Goal: Task Accomplishment & Management: Use online tool/utility

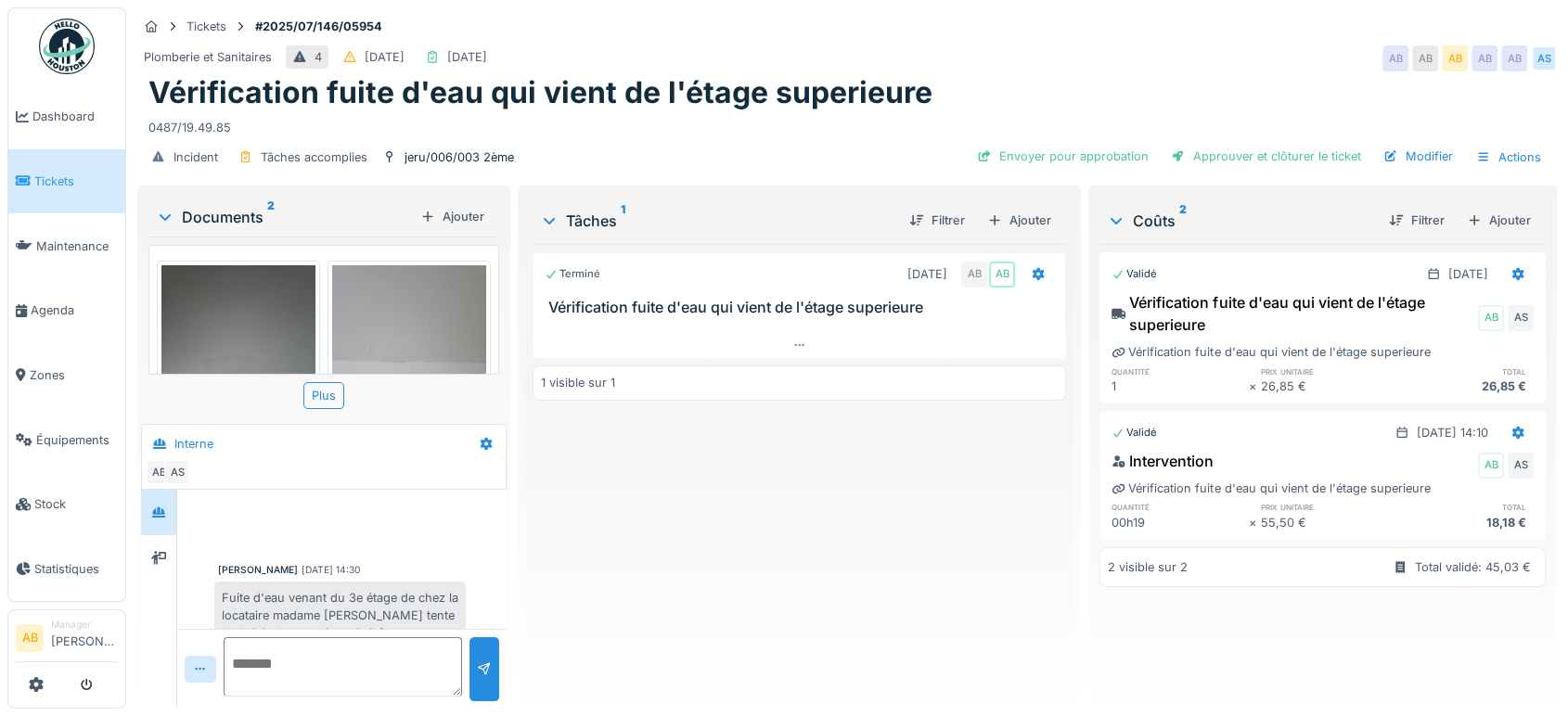
scroll to position [490, 0]
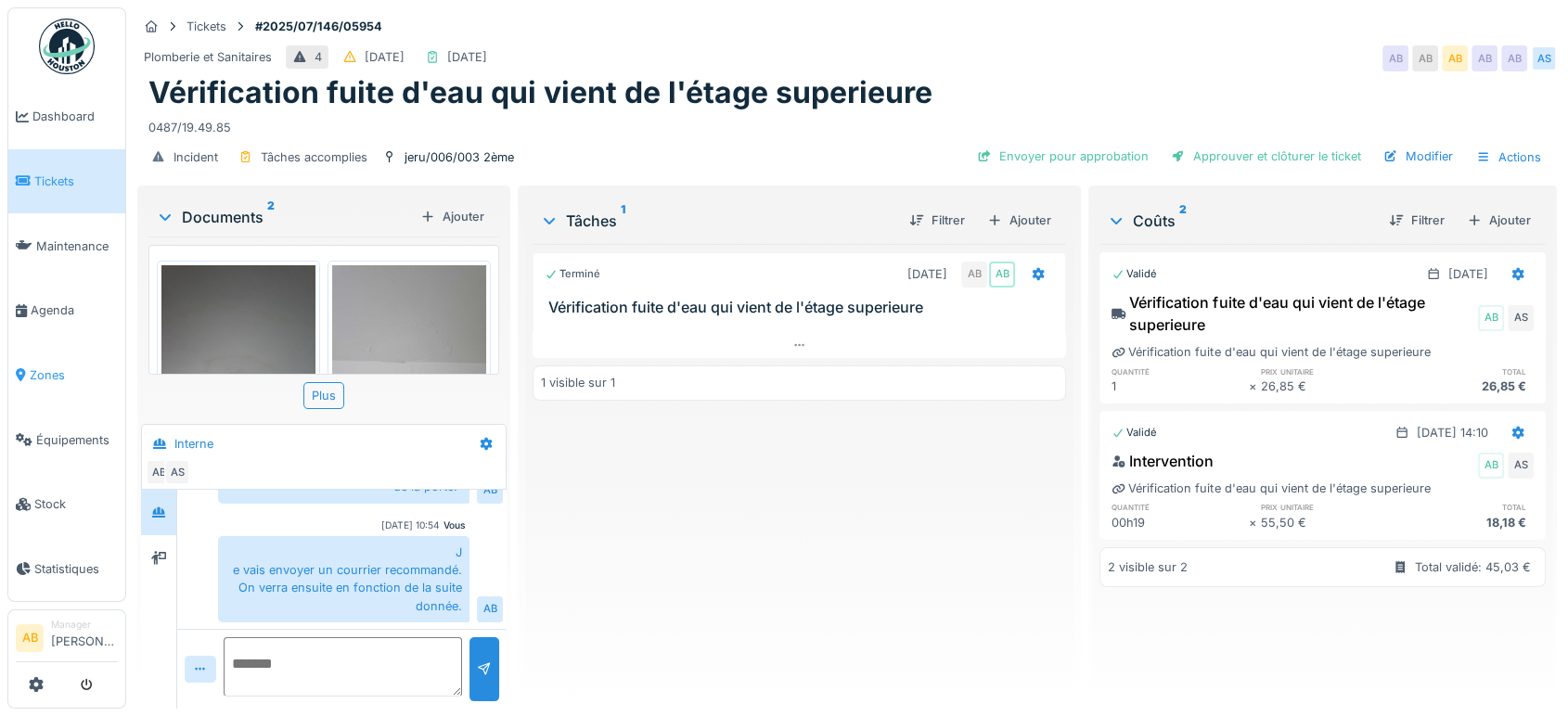
click at [44, 367] on span "Zones" at bounding box center [73, 375] width 88 height 17
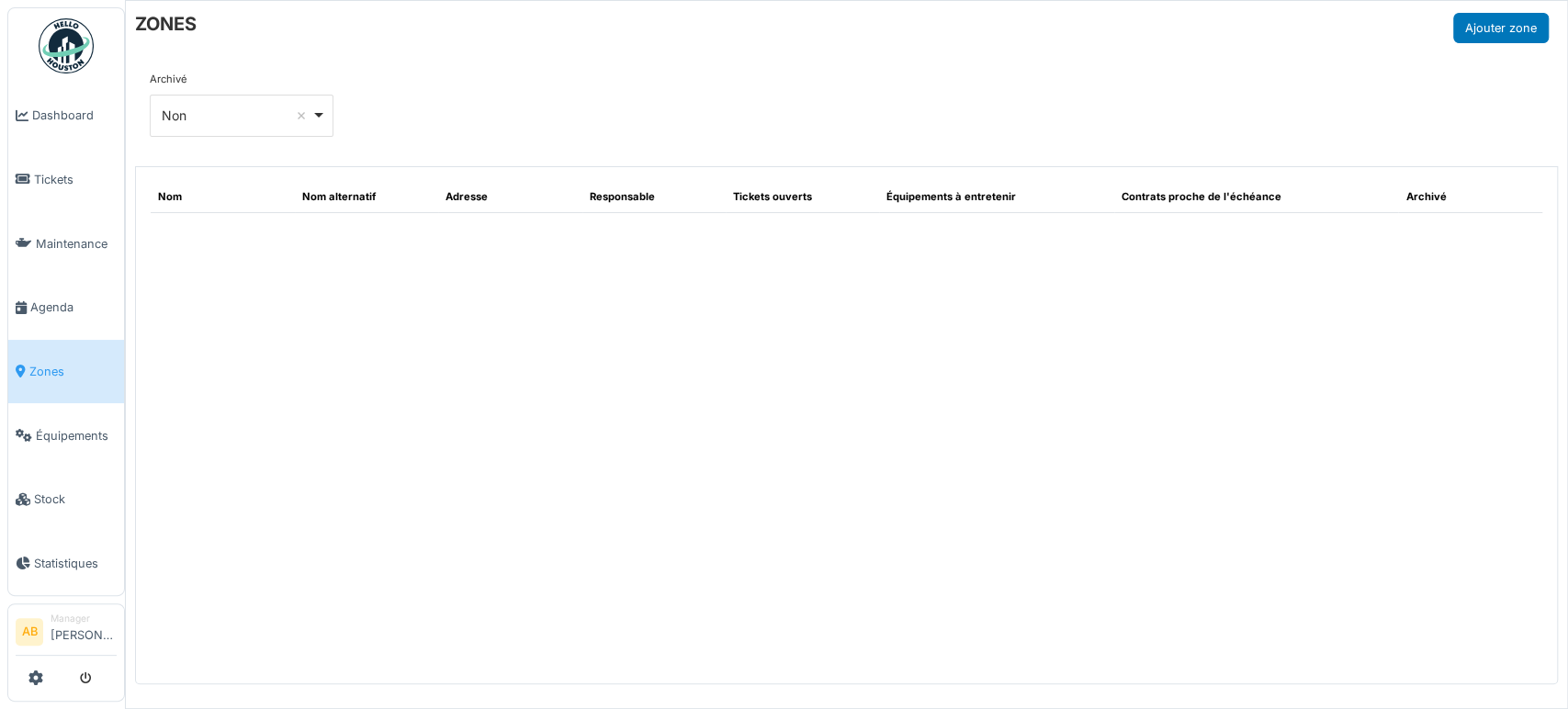
select select "***"
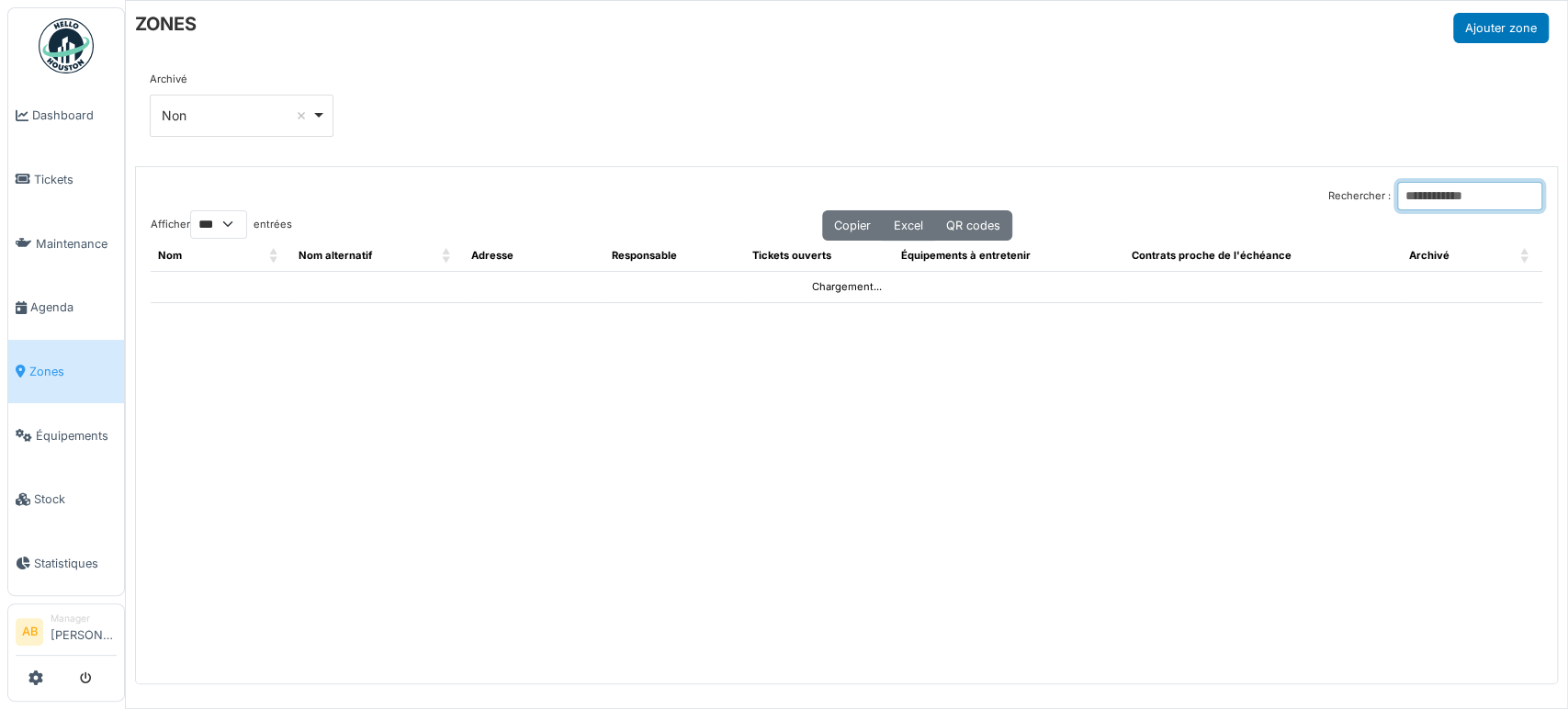
click at [1402, 193] on input "Rechercher :" at bounding box center [1470, 196] width 145 height 29
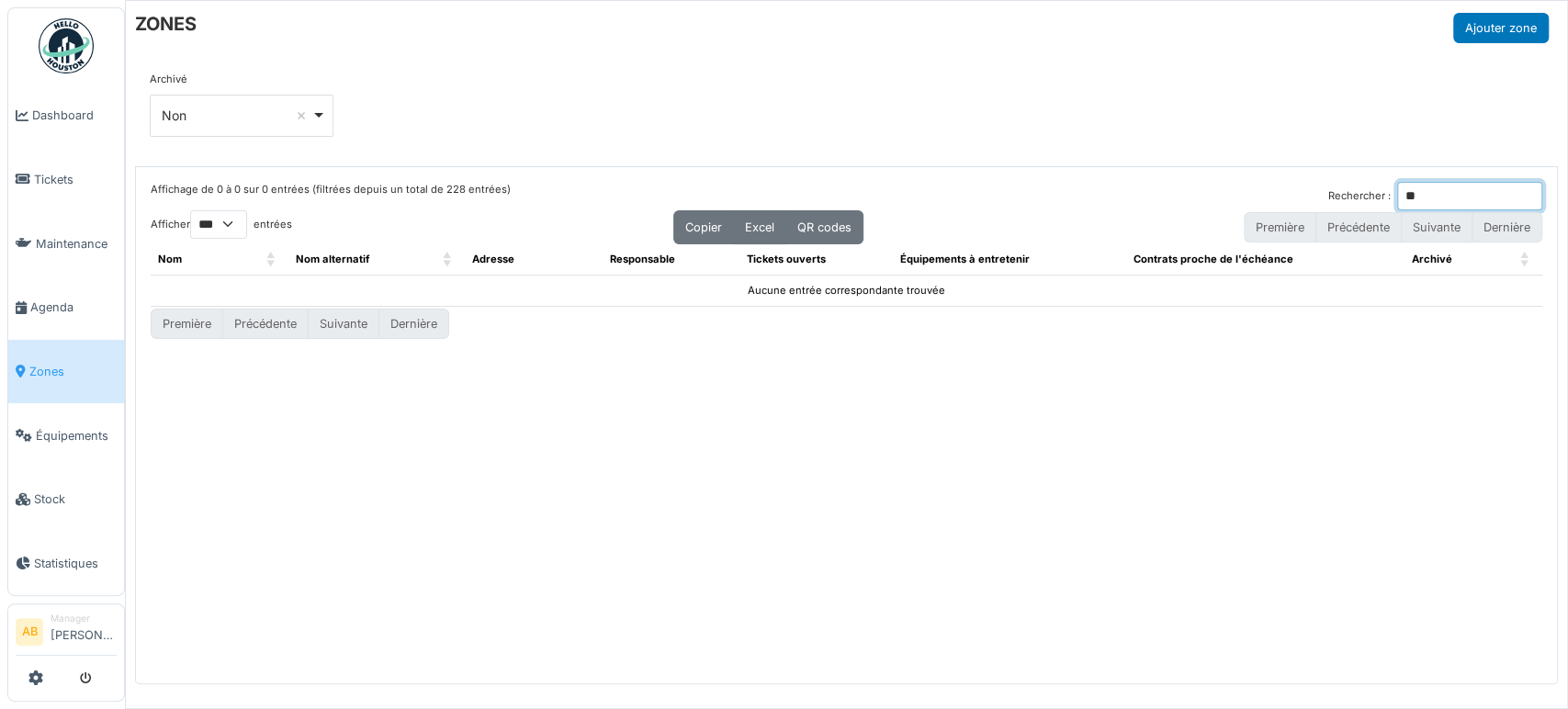
type input "*"
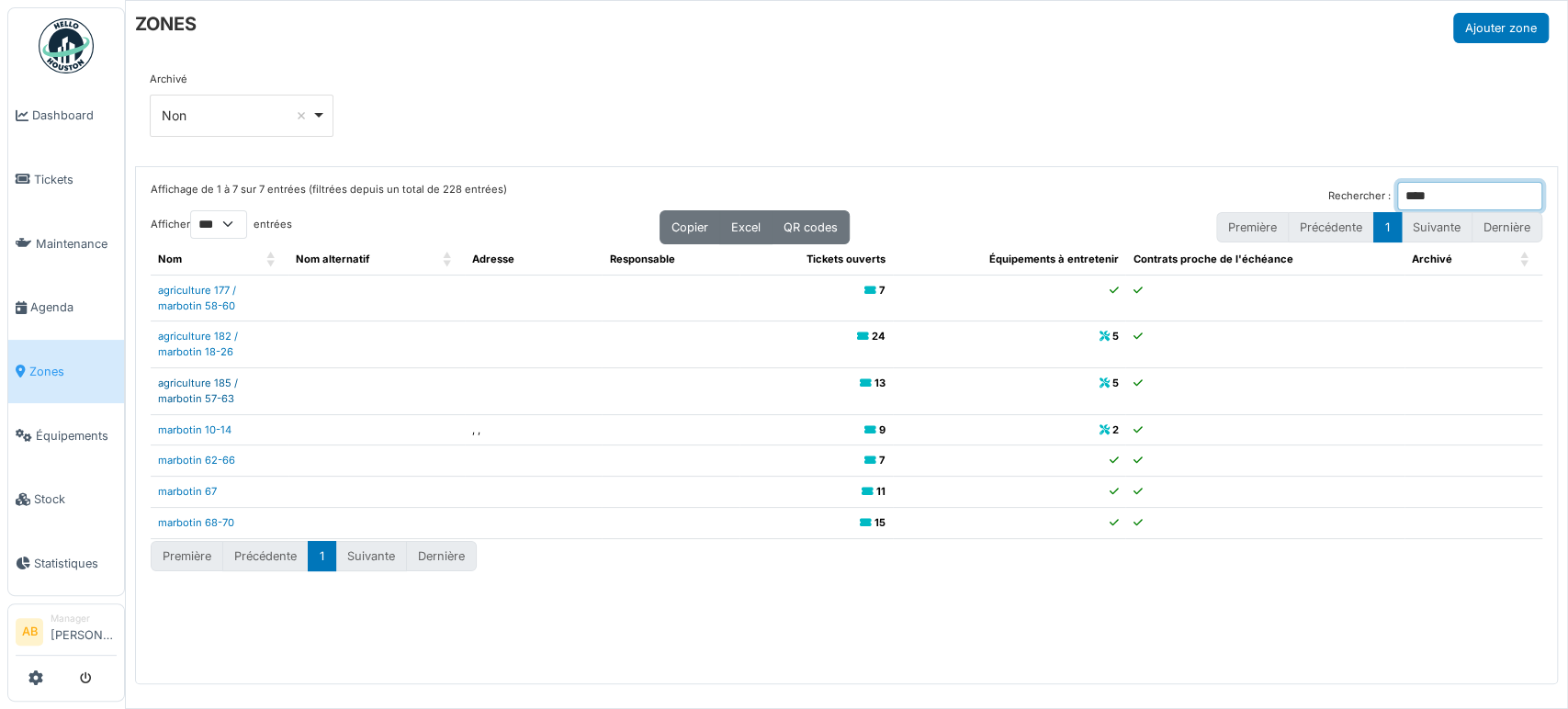
type input "****"
click at [223, 393] on link "agriculture 185 / marbotin 57-63" at bounding box center [198, 391] width 80 height 29
click at [213, 387] on td "agriculture 185 / marbotin 57-63" at bounding box center [220, 390] width 138 height 47
click at [214, 387] on td "agriculture 185 / marbotin 57-63" at bounding box center [220, 390] width 138 height 47
click at [211, 395] on link "agriculture 185 / marbotin 57-63" at bounding box center [198, 391] width 80 height 29
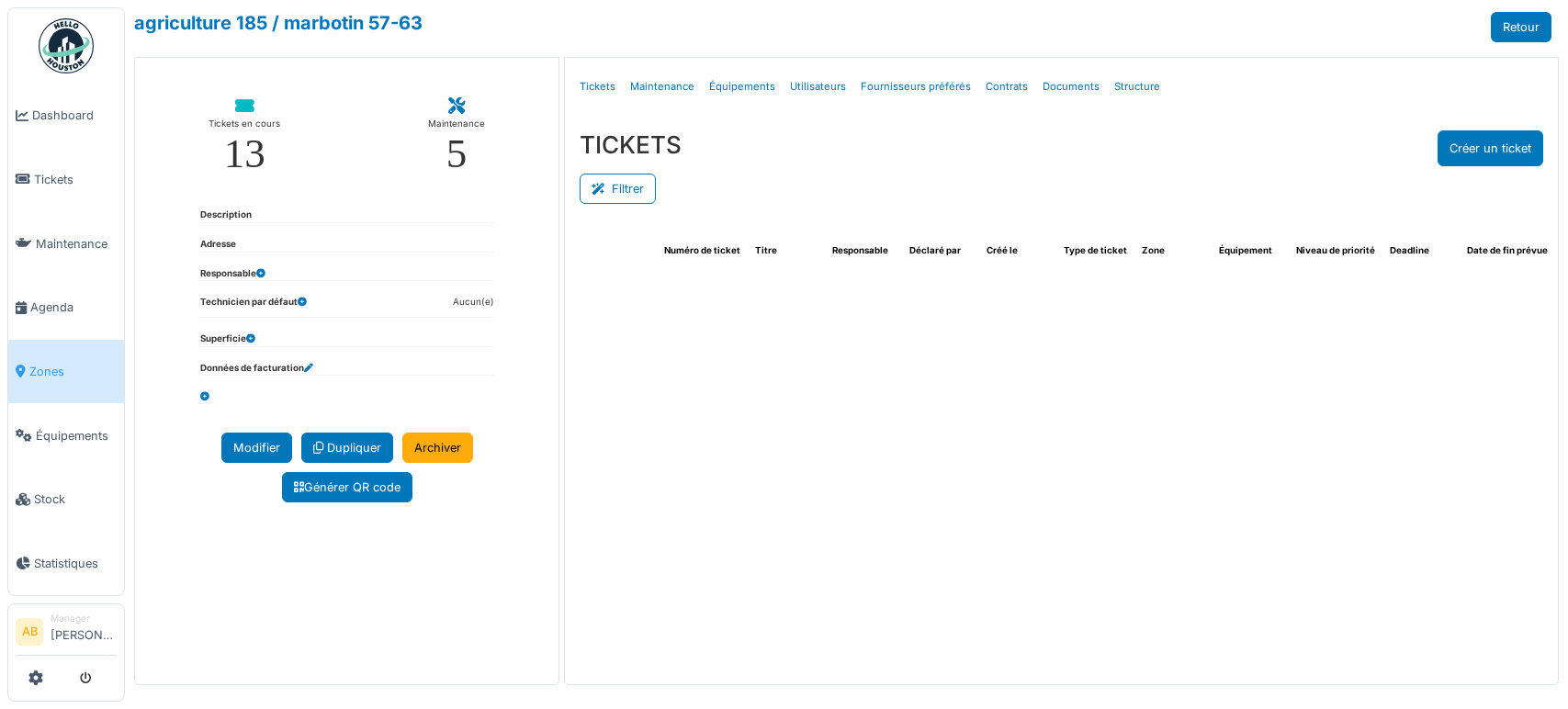
select select "***"
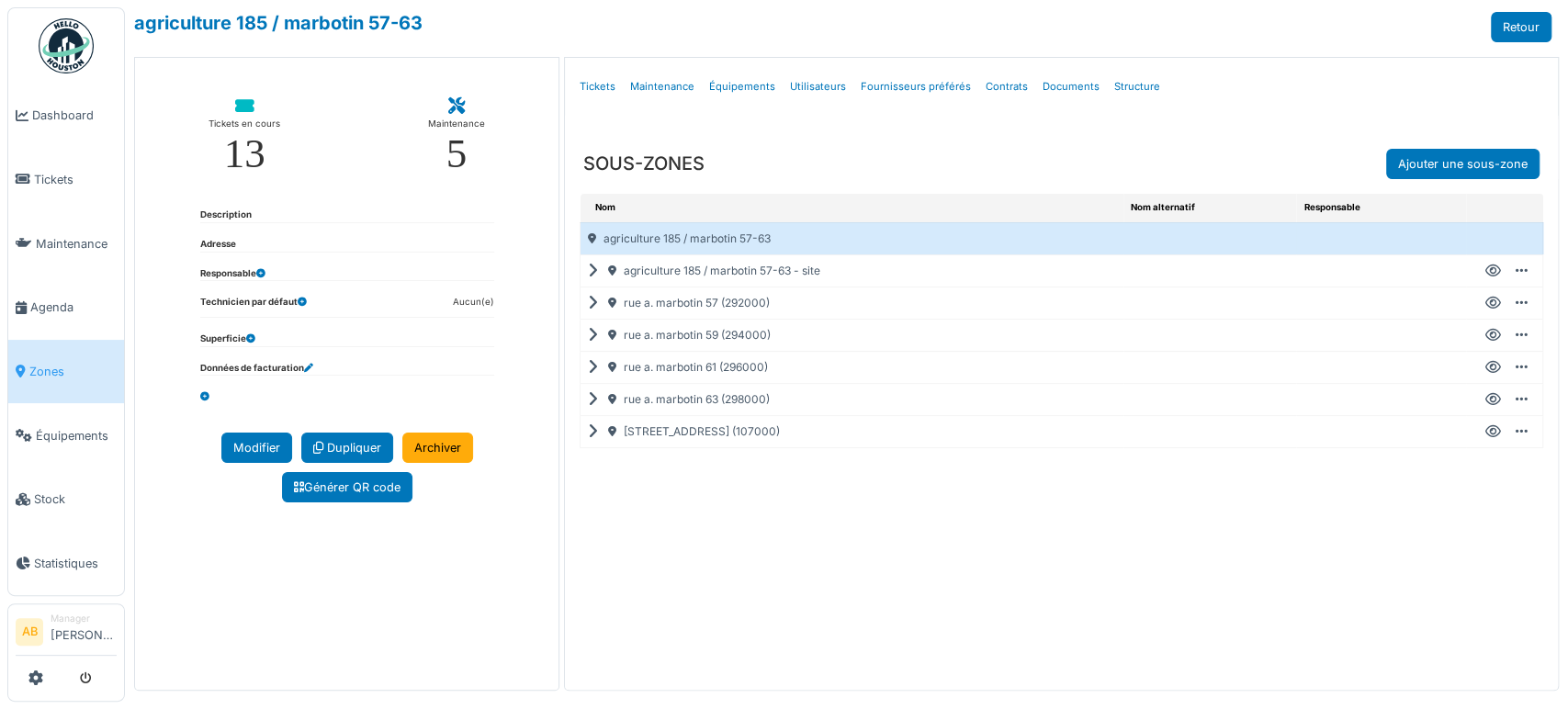
click at [588, 367] on icon at bounding box center [597, 367] width 17 height 1
click at [1486, 367] on icon at bounding box center [1493, 367] width 15 height 1
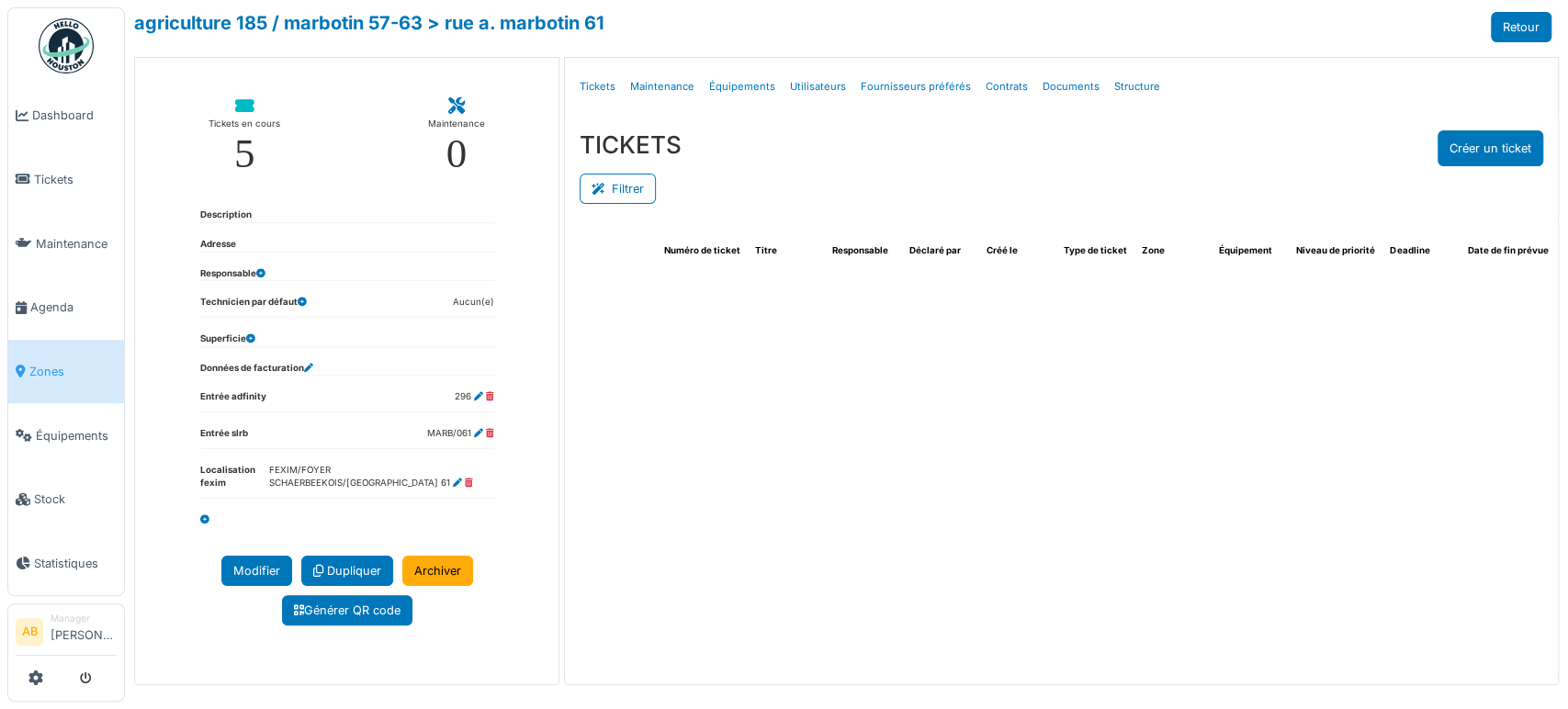
select select "***"
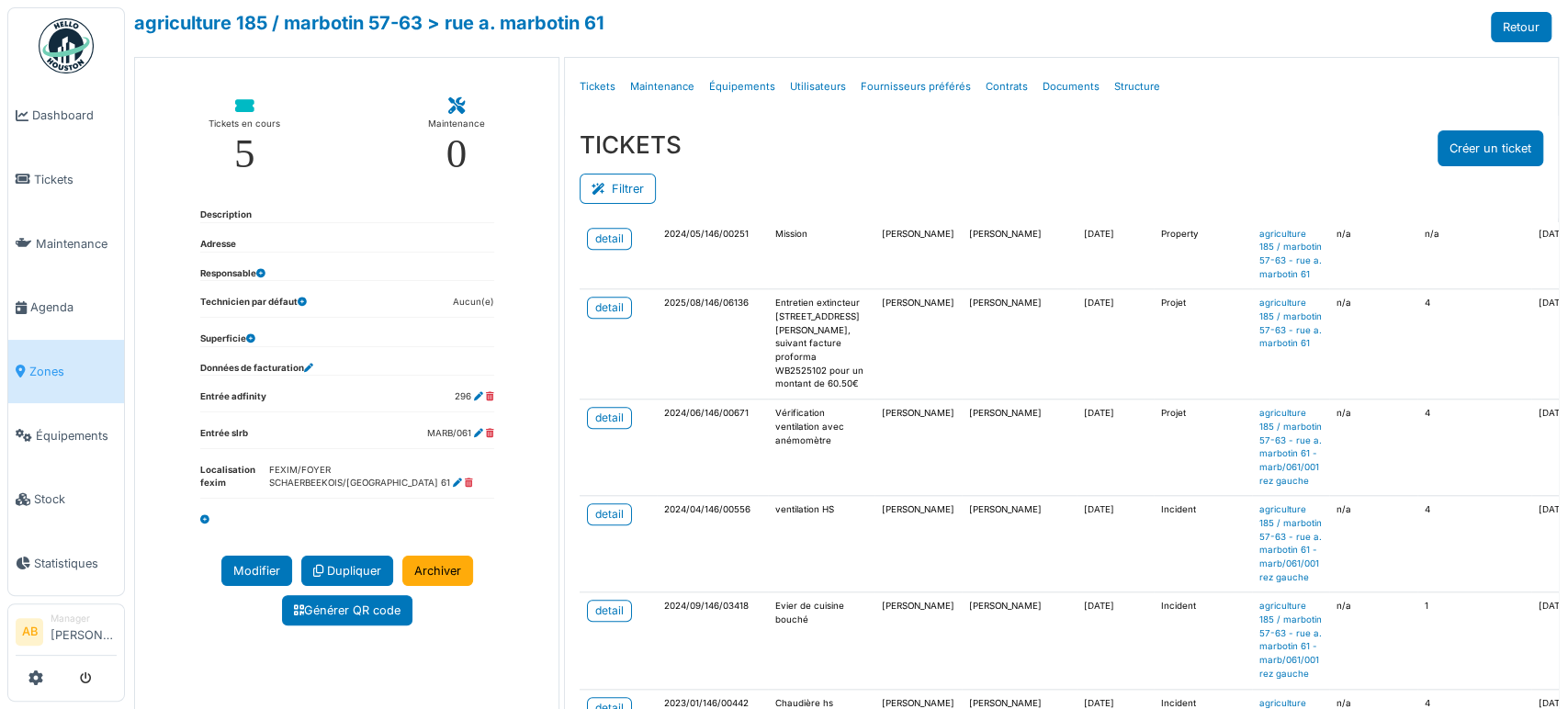
scroll to position [1105, 0]
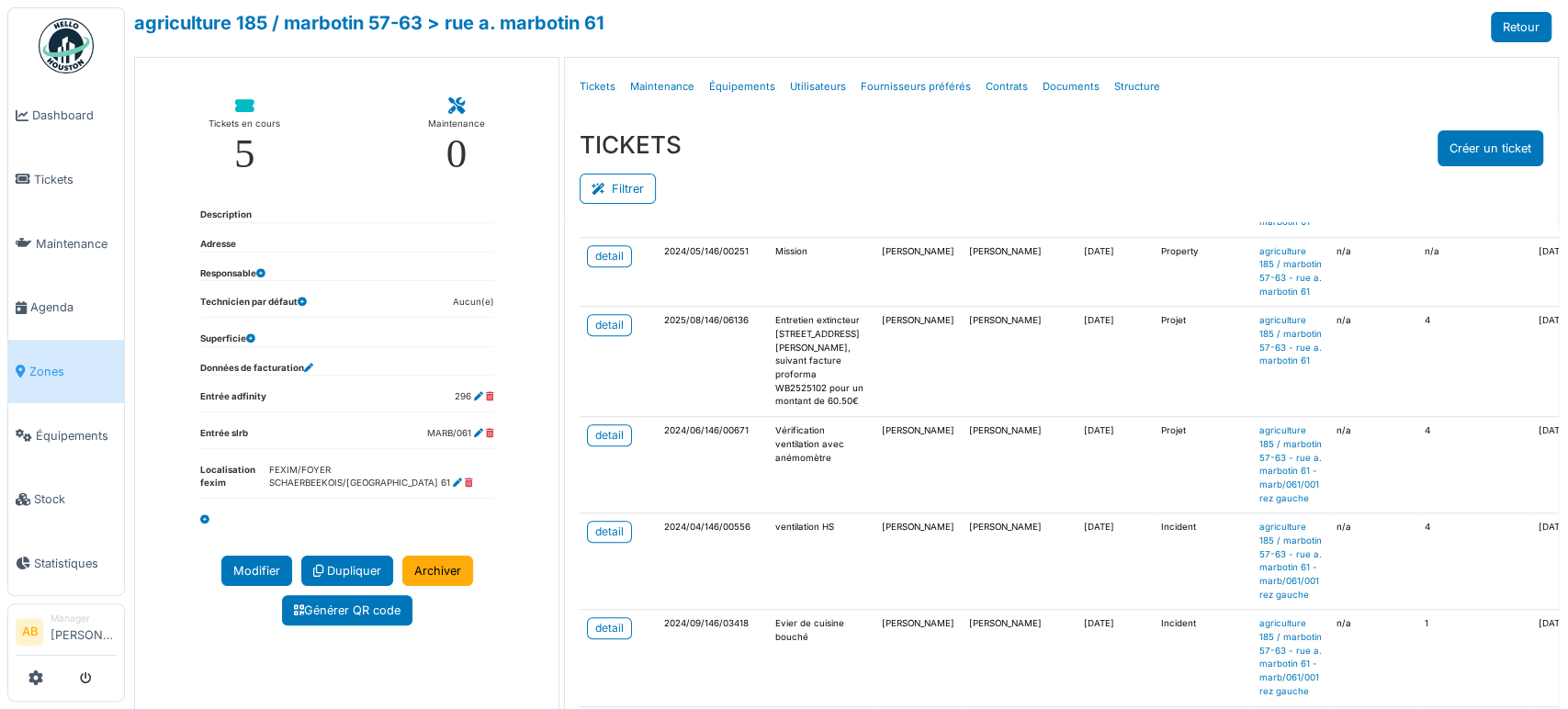
click at [603, 125] on div "detail" at bounding box center [610, 116] width 29 height 16
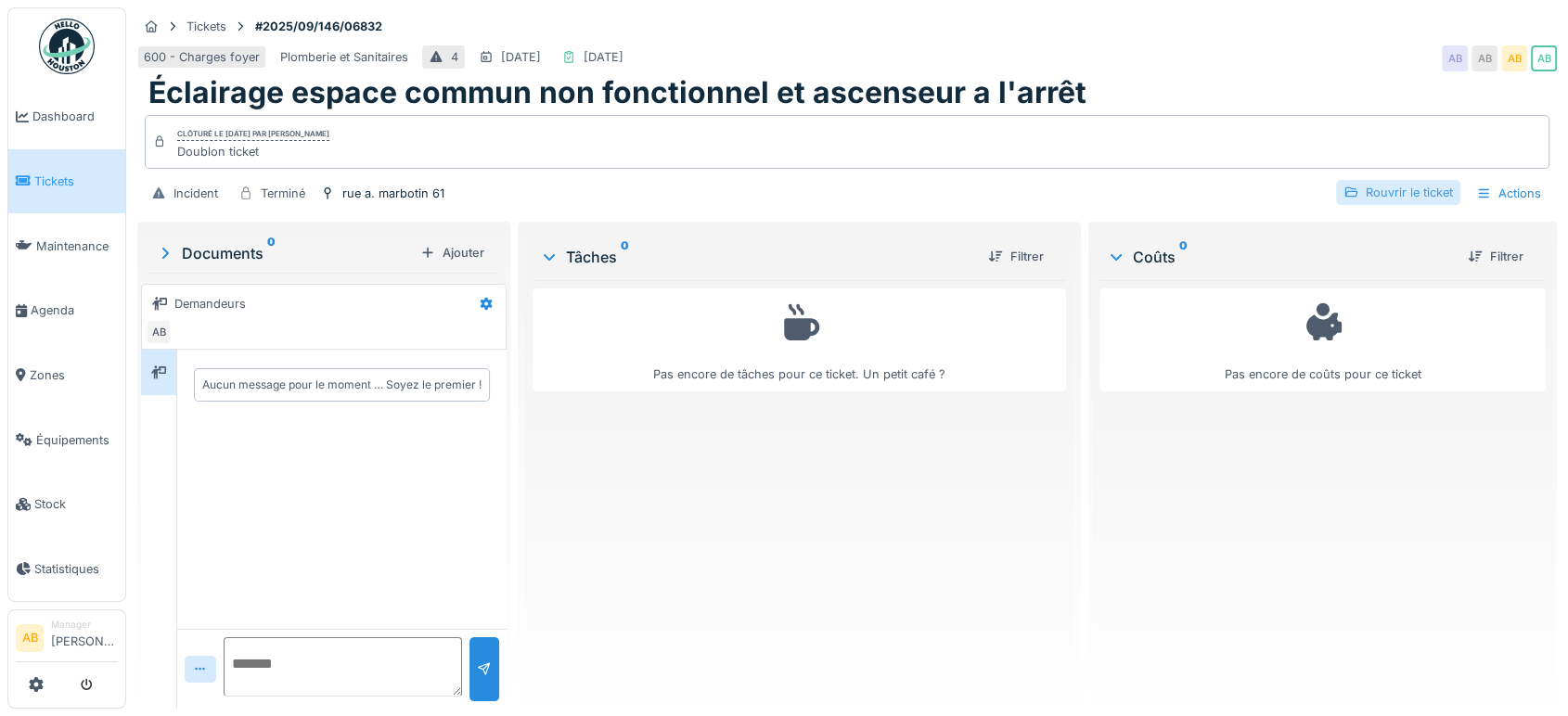
click at [1395, 201] on div "Rouvrir le ticket" at bounding box center [1398, 192] width 125 height 25
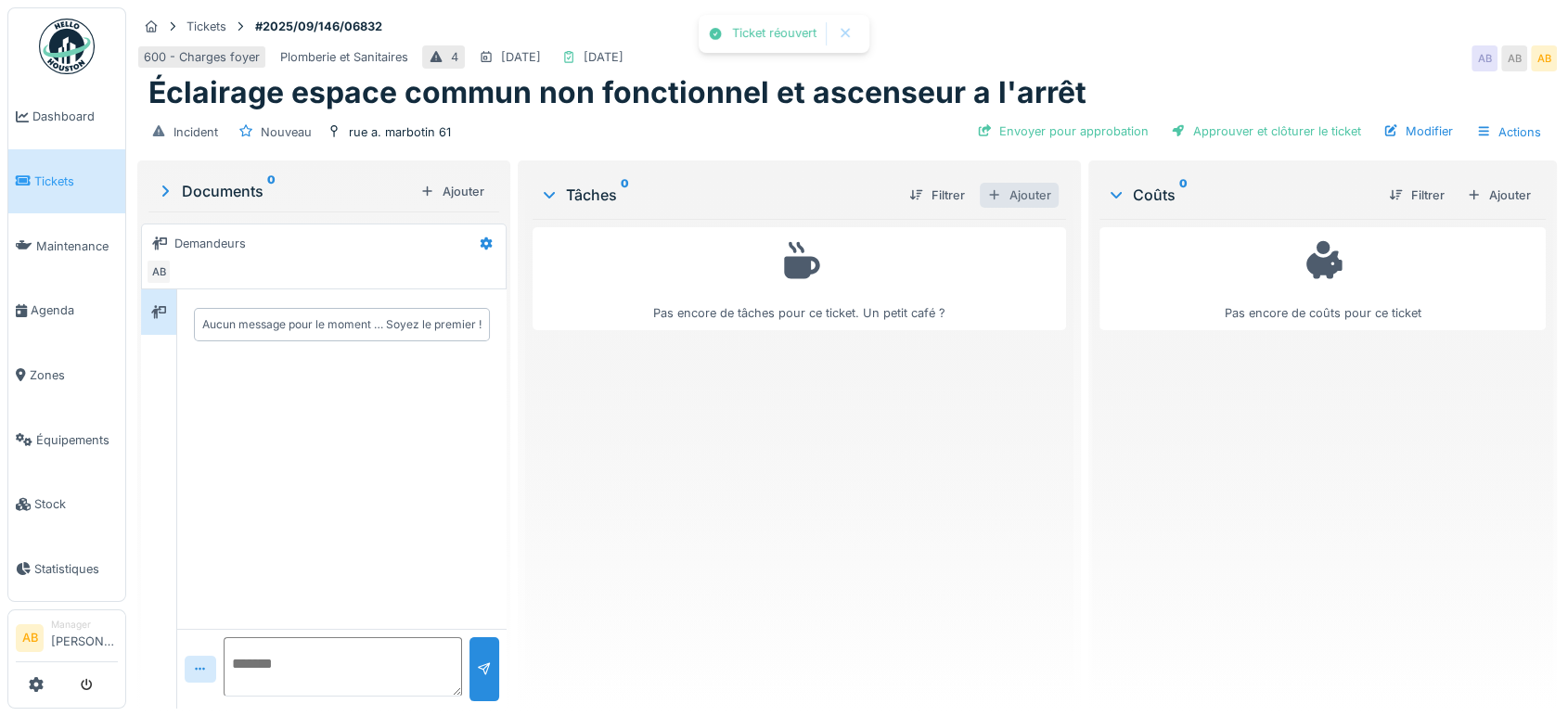
click at [1024, 194] on div "Ajouter" at bounding box center [1020, 195] width 79 height 25
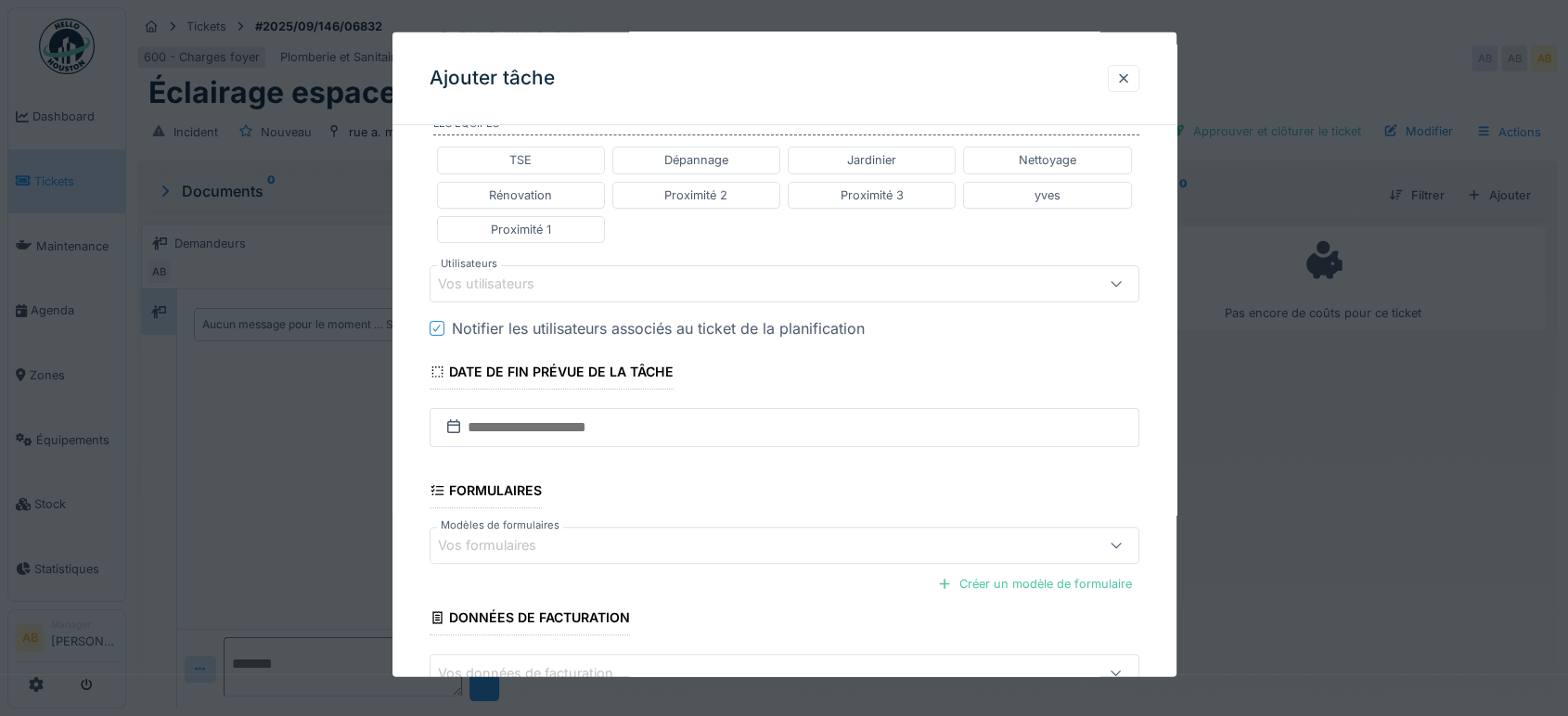
click at [677, 282] on div "Vos utilisateurs" at bounding box center [742, 283] width 608 height 20
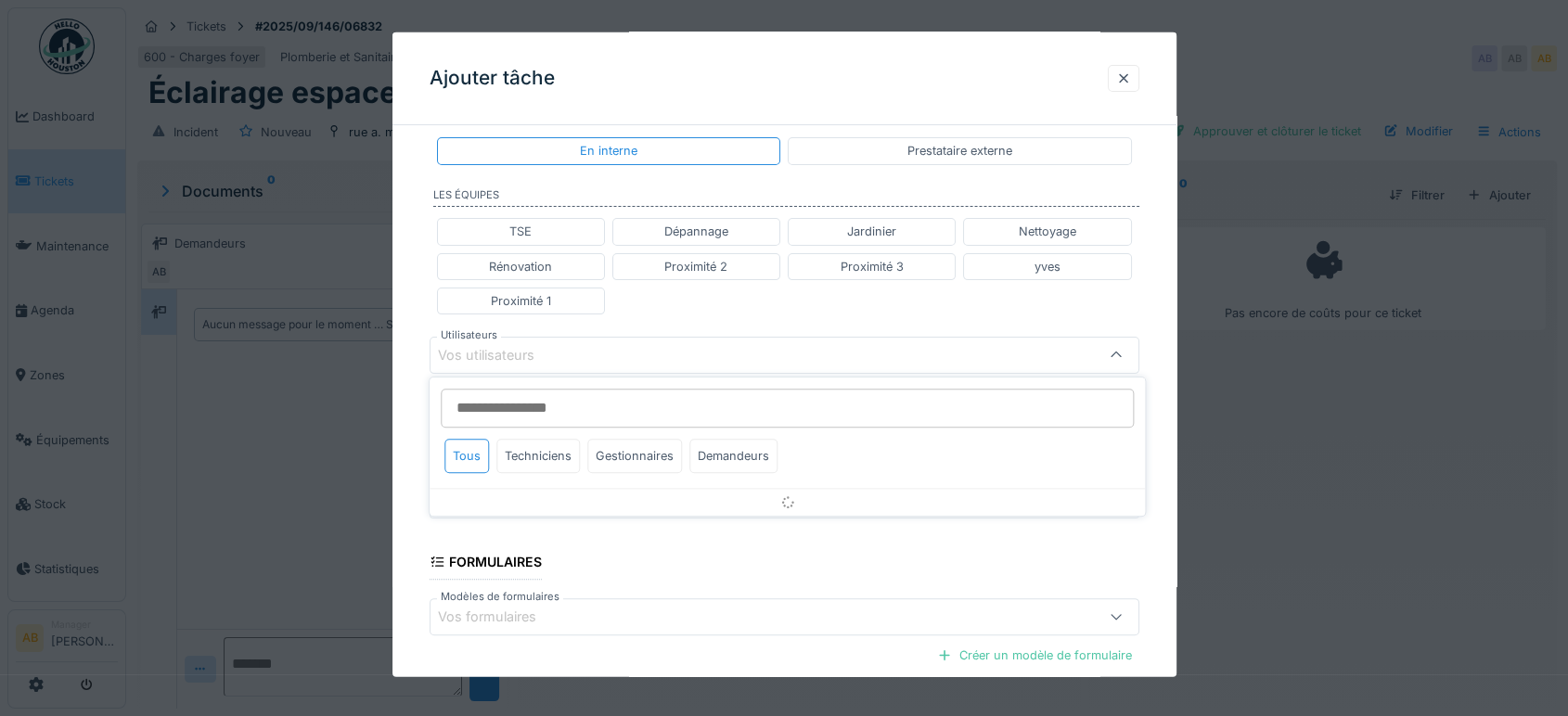
scroll to position [386, 0]
click at [542, 451] on div "Techniciens" at bounding box center [538, 458] width 83 height 35
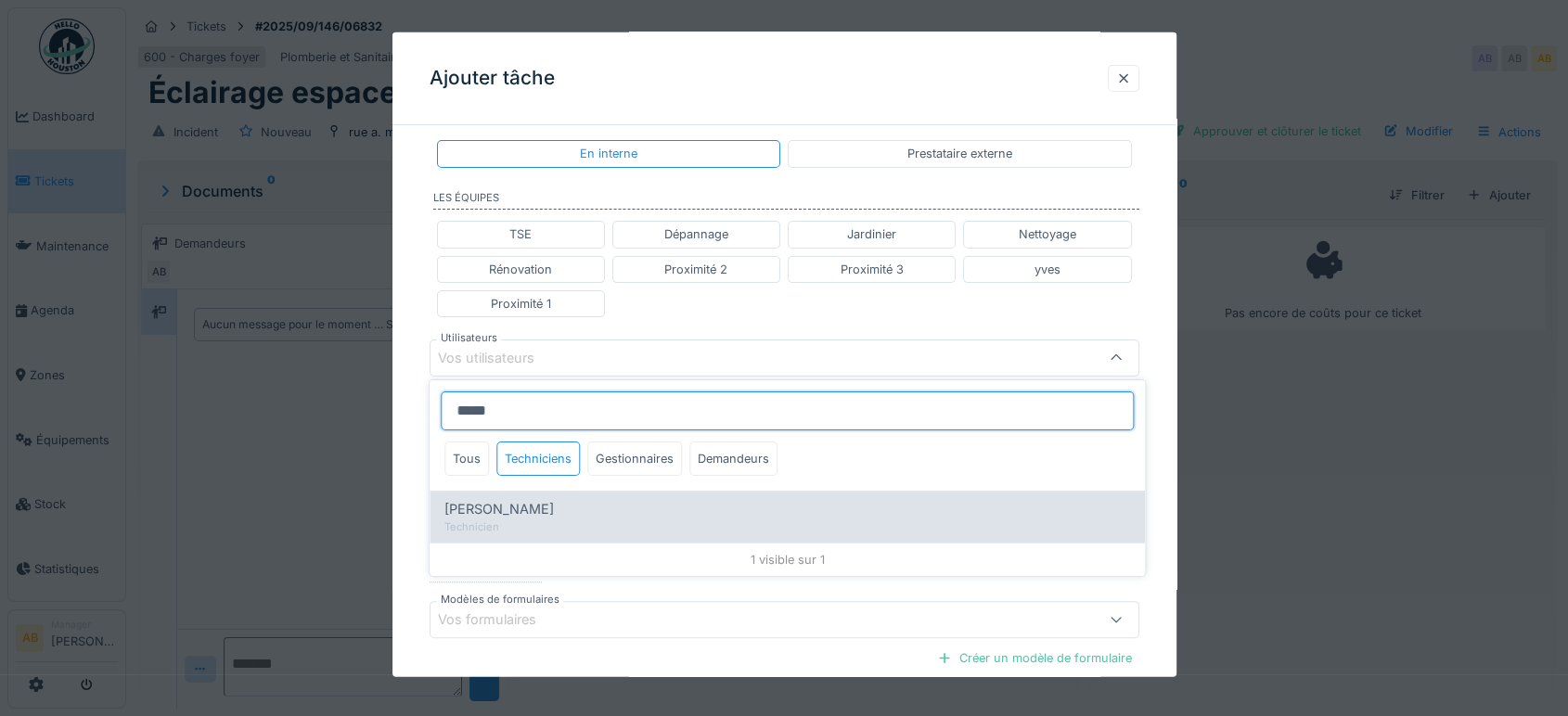
type input "*****"
click at [557, 513] on div "[PERSON_NAME] [PERSON_NAME]" at bounding box center [787, 509] width 686 height 20
type input "*****"
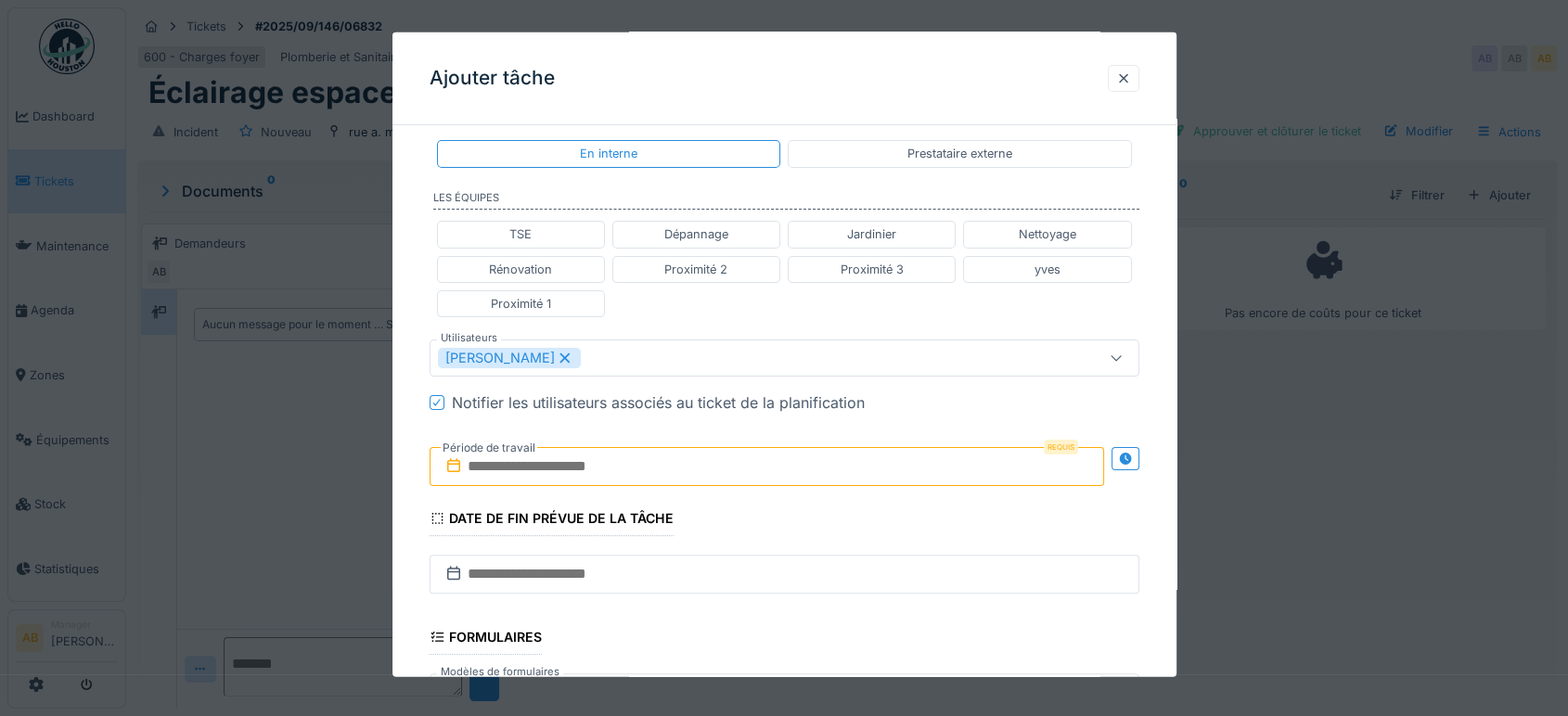
click at [698, 310] on div "TSE Dépannage Jardinier Nettoyage Rénovation Proximité 2 Proximité 3 yves Proxi…" at bounding box center [784, 268] width 710 height 111
click at [637, 466] on input "text" at bounding box center [767, 466] width 675 height 39
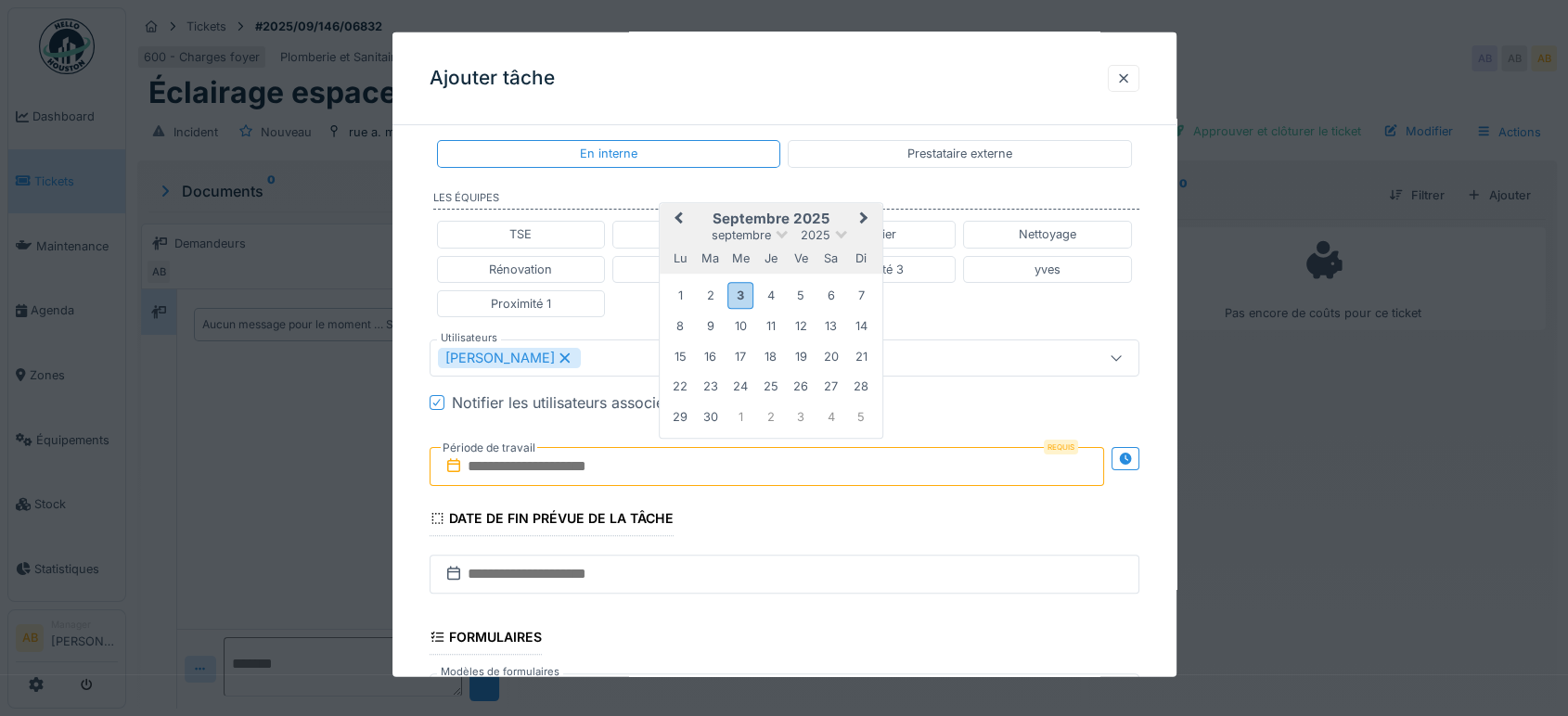
click at [848, 218] on h2 "septembre 2025" at bounding box center [770, 218] width 223 height 16
click at [747, 284] on div "3" at bounding box center [741, 295] width 25 height 27
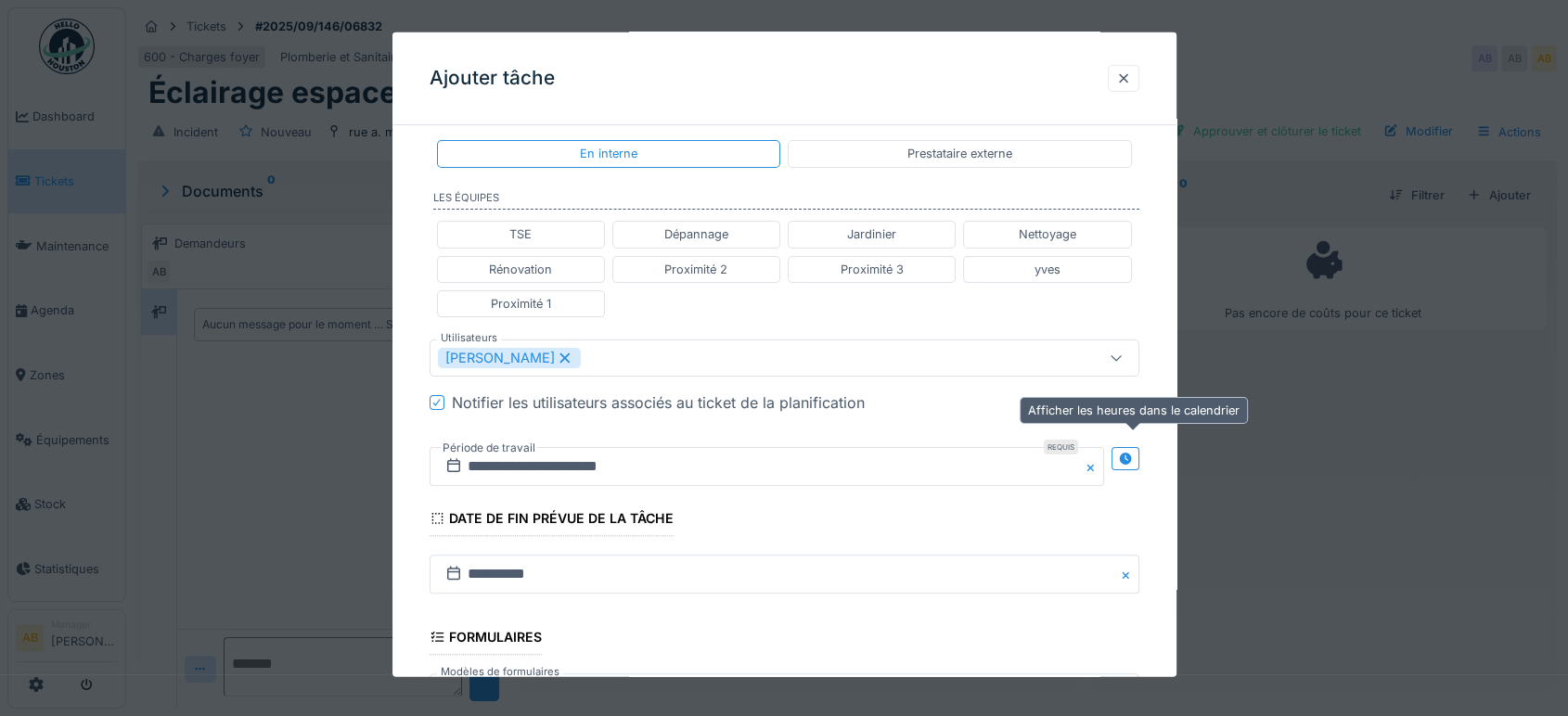
click at [1139, 459] on div at bounding box center [1125, 458] width 28 height 23
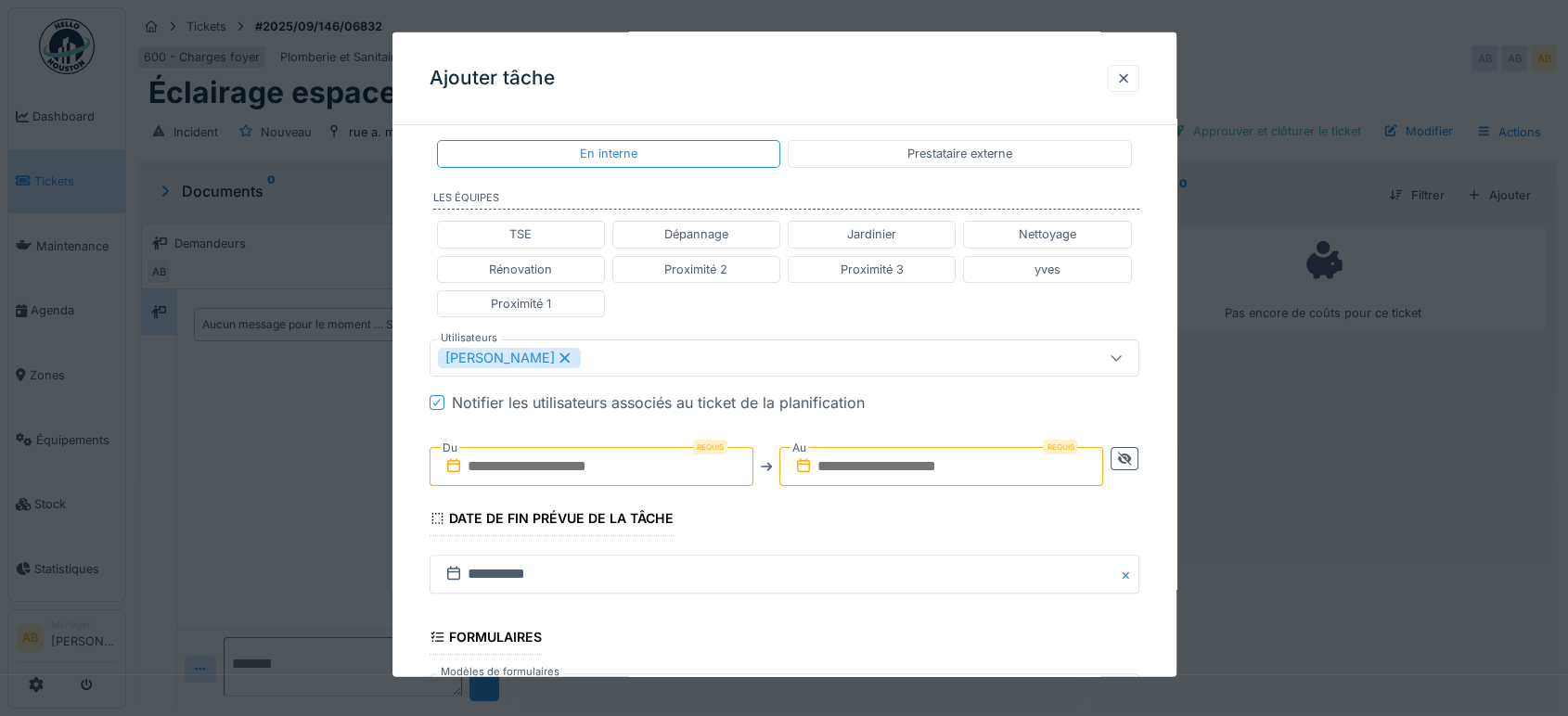
click at [636, 450] on input "text" at bounding box center [591, 466] width 323 height 39
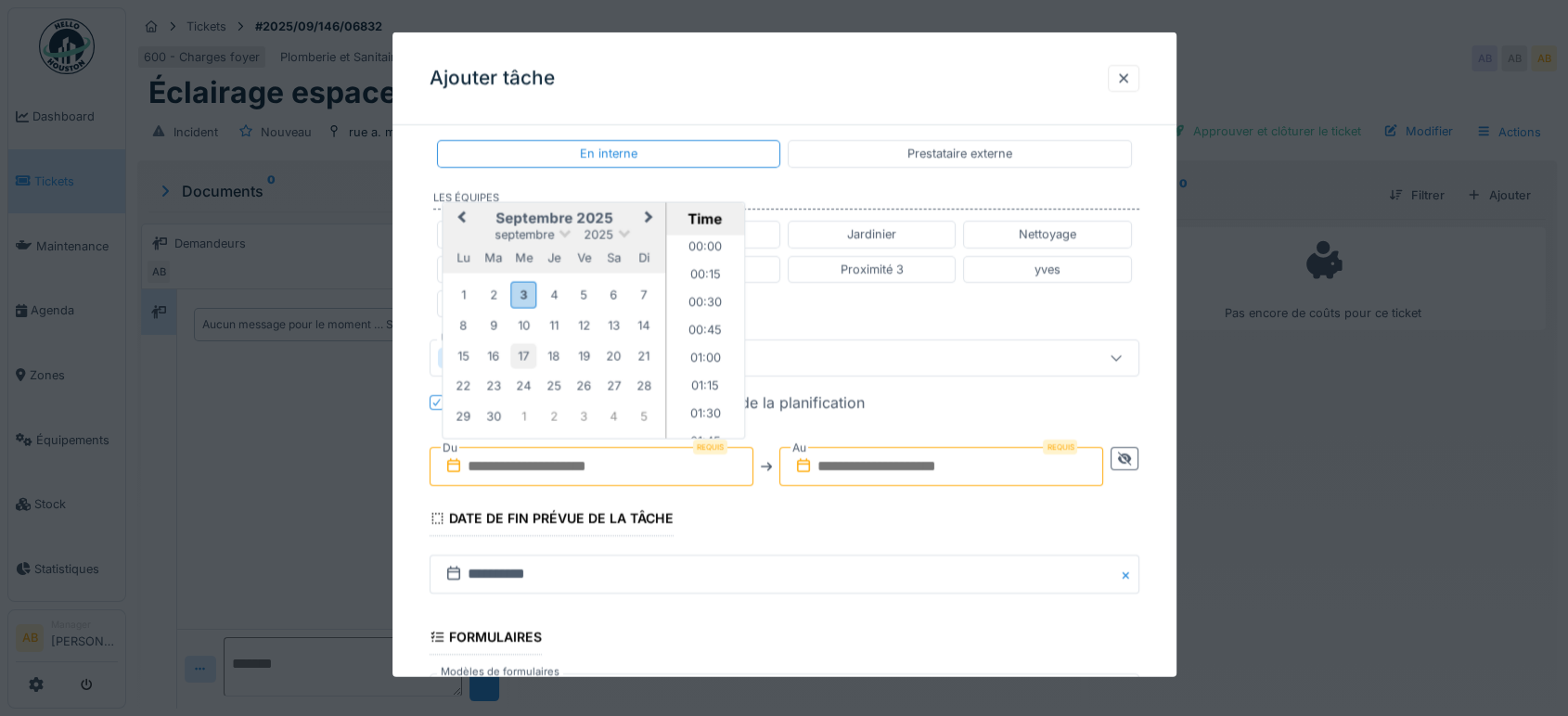
scroll to position [1192, 0]
click at [521, 295] on div "3" at bounding box center [523, 294] width 25 height 27
click at [699, 283] on li "13:00" at bounding box center [706, 282] width 79 height 28
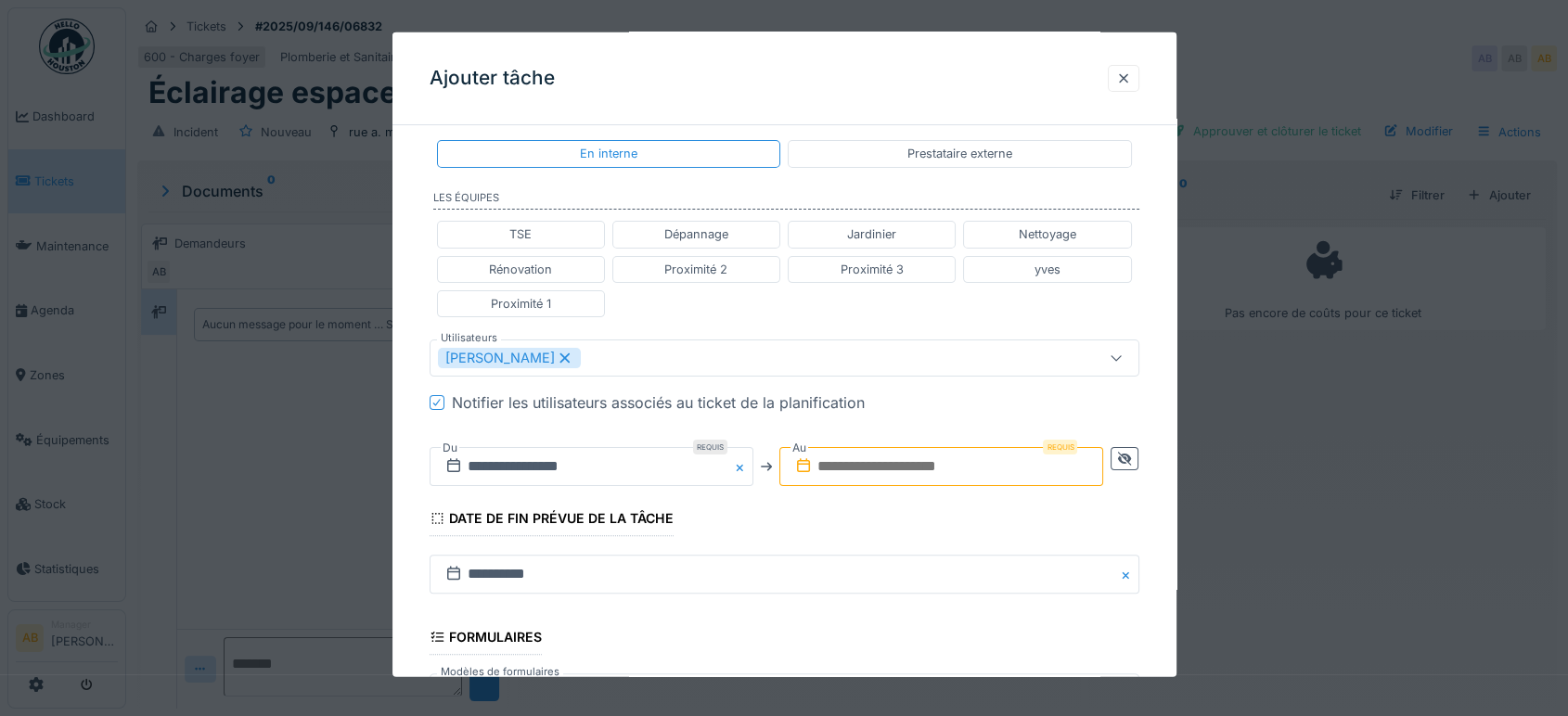
click at [937, 474] on input "text" at bounding box center [940, 466] width 323 height 39
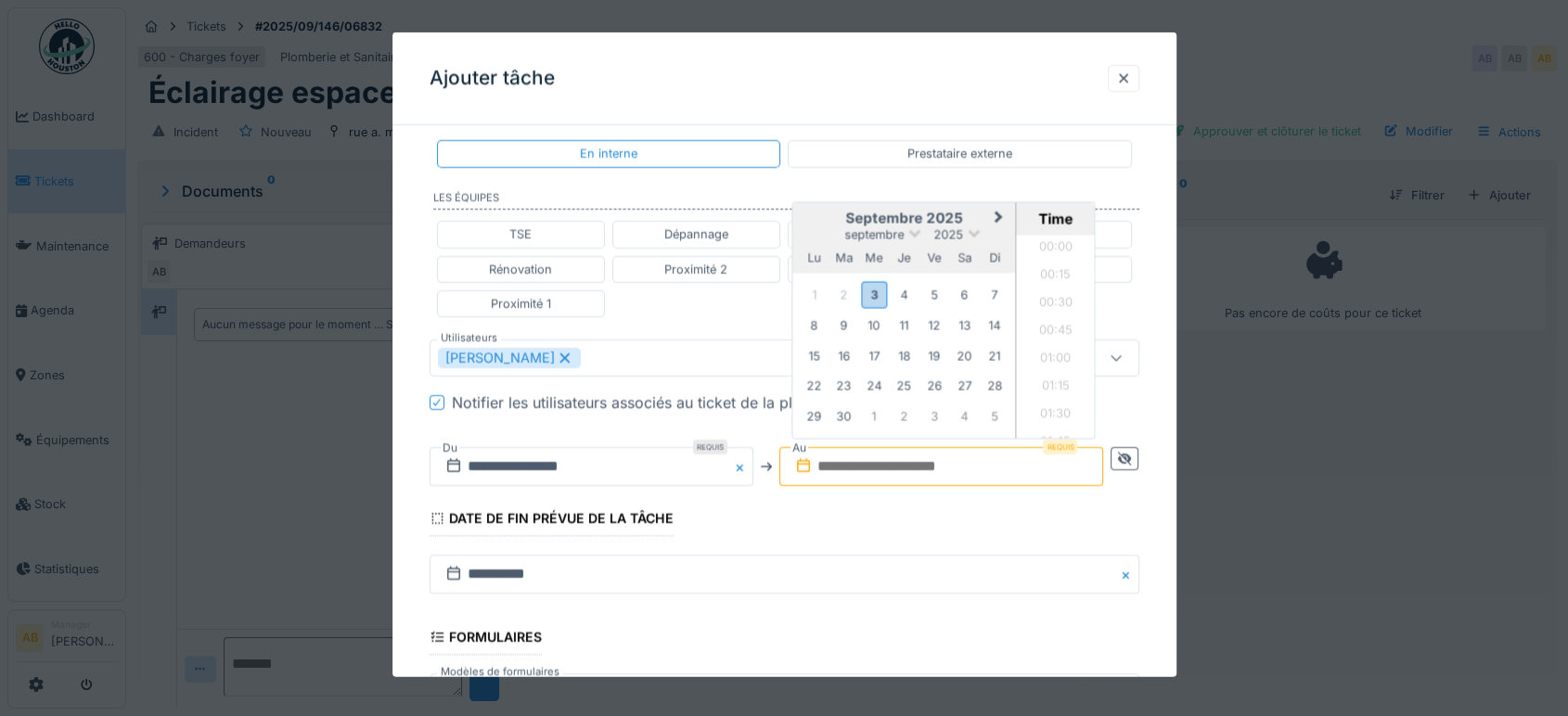
scroll to position [1192, 0]
click at [877, 293] on div "3" at bounding box center [875, 294] width 25 height 27
click at [1054, 311] on li "14:00" at bounding box center [1056, 307] width 79 height 28
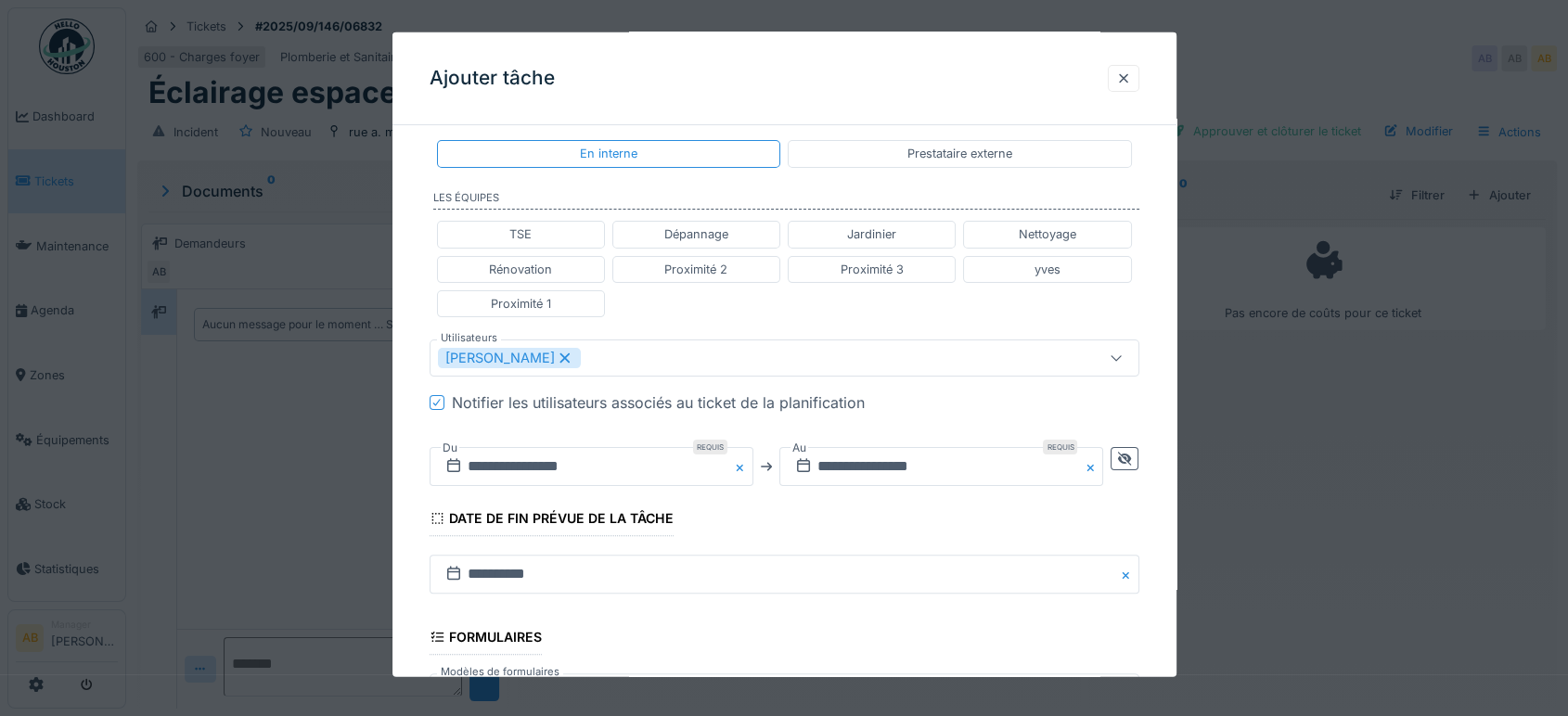
scroll to position [649, 0]
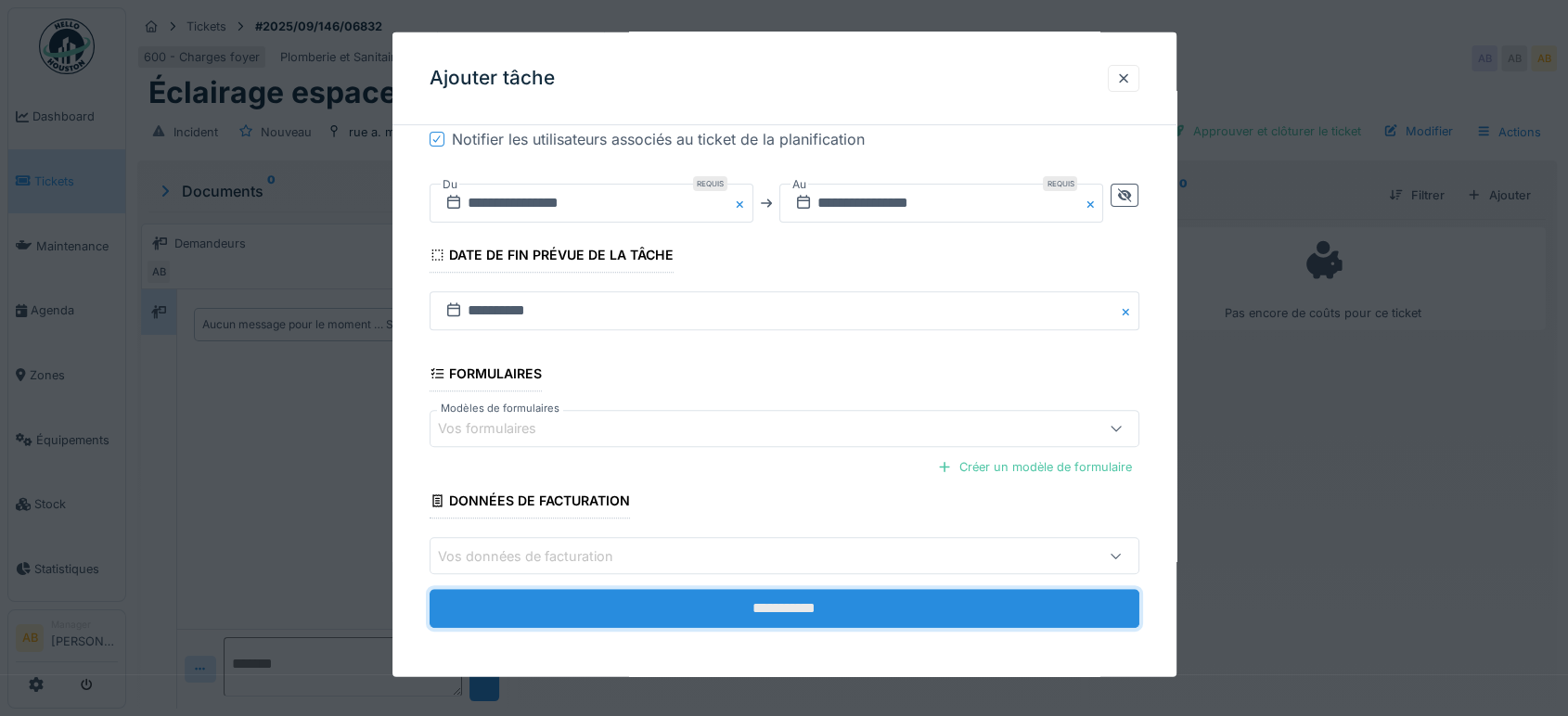
click at [936, 615] on input "**********" at bounding box center [784, 608] width 710 height 39
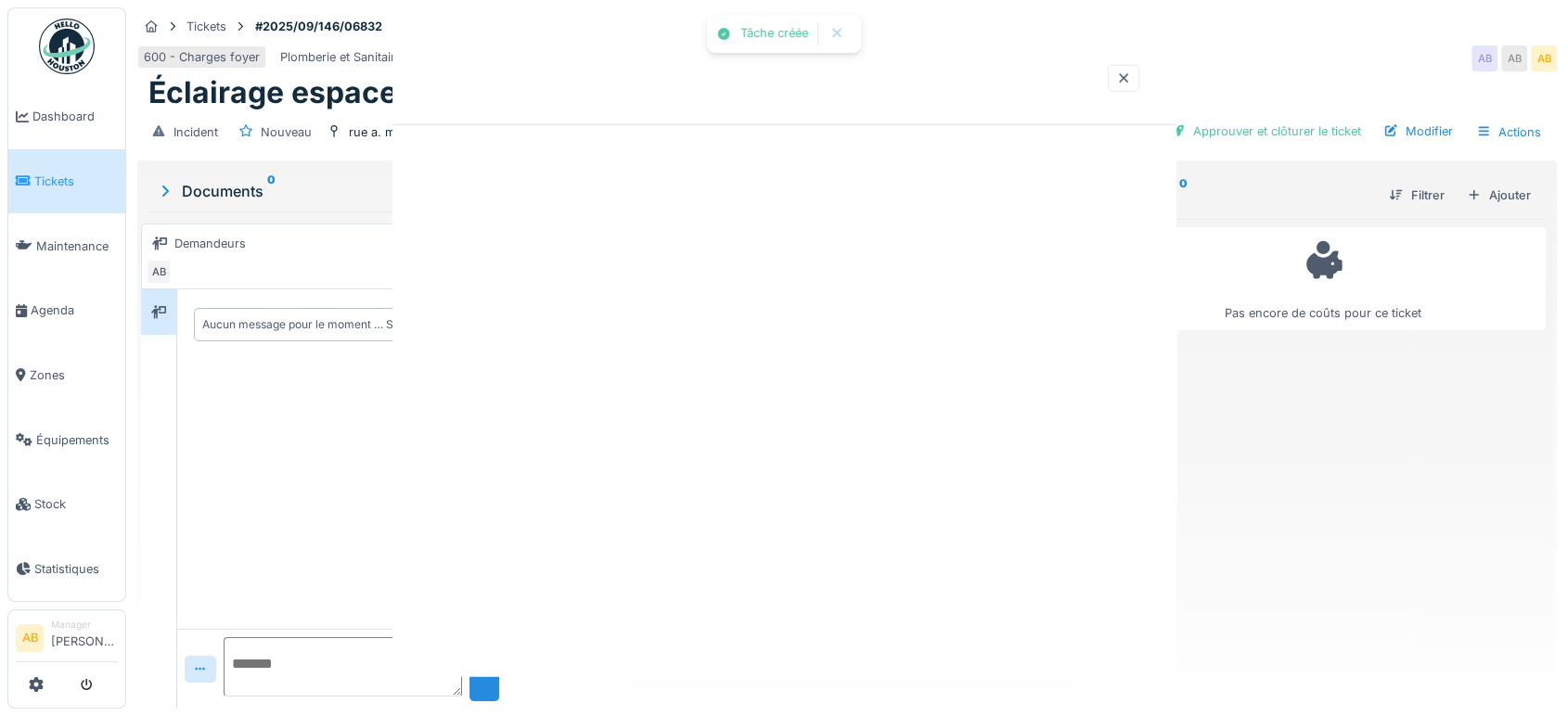
scroll to position [0, 0]
